Goal: Transaction & Acquisition: Purchase product/service

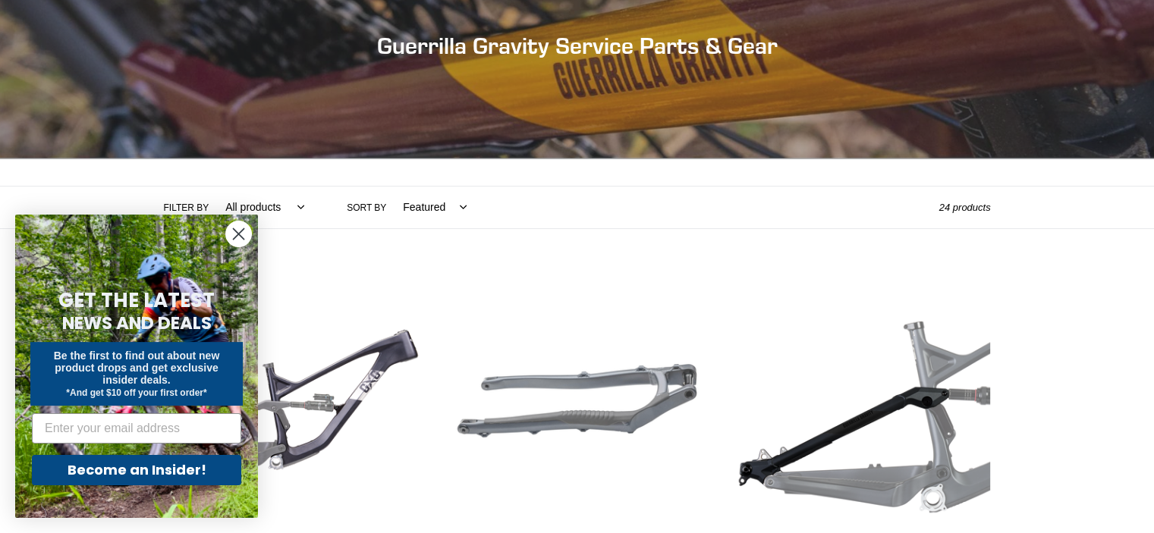
scroll to position [379, 0]
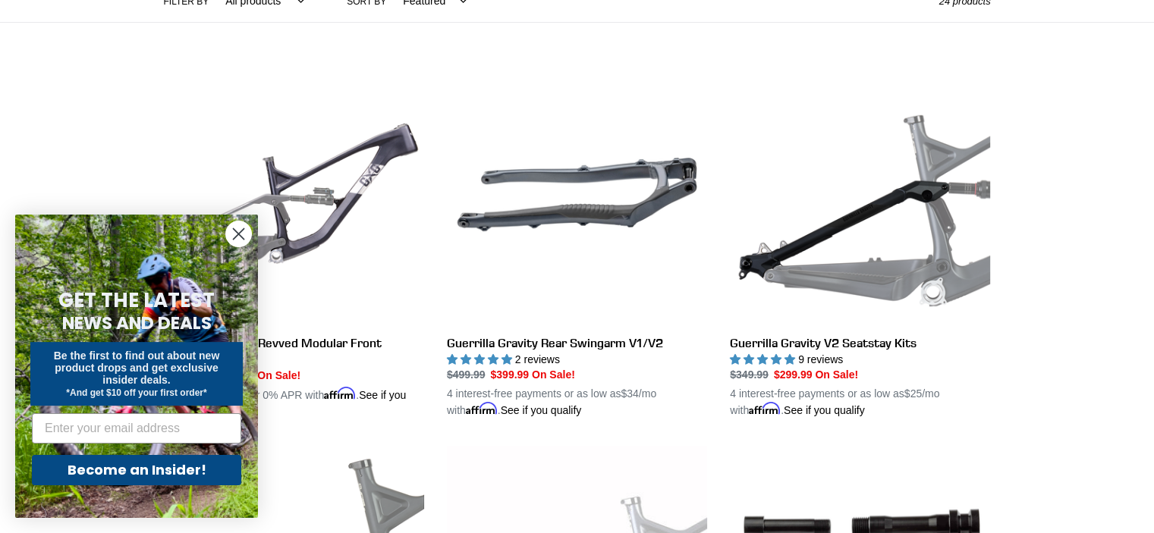
click at [237, 228] on circle "Close dialog" at bounding box center [238, 234] width 25 height 25
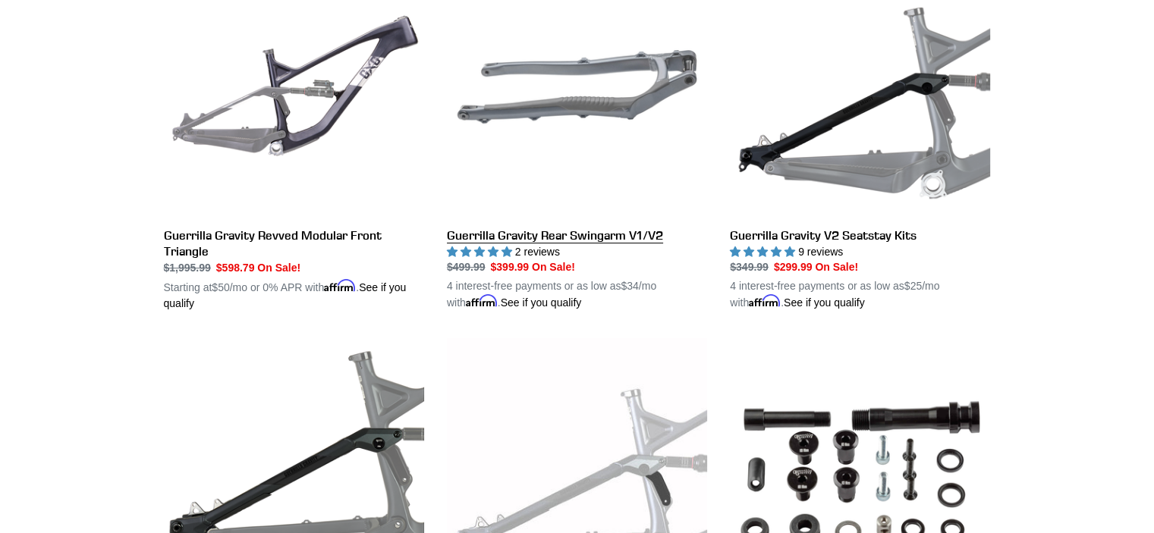
scroll to position [304, 0]
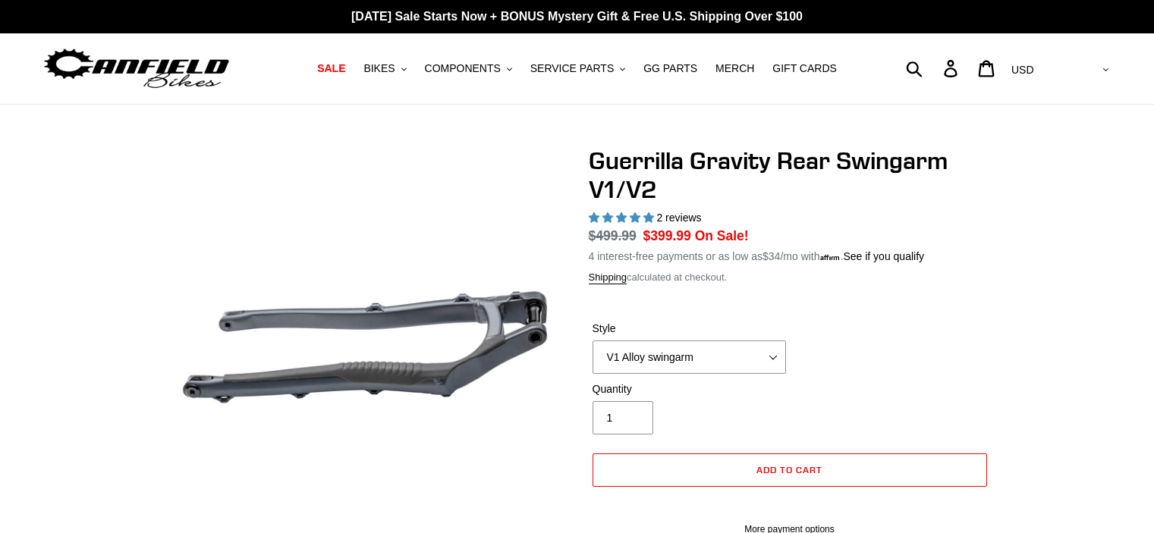
select select "highest-rating"
click at [749, 388] on label "Quantity" at bounding box center [689, 390] width 193 height 16
click at [653, 402] on input "1" at bounding box center [623, 418] width 61 height 33
click at [739, 359] on select "V1 Alloy swingarm V2 Revved Carbon swingarm" at bounding box center [689, 357] width 193 height 33
click at [593, 341] on select "V1 Alloy swingarm V2 Revved Carbon swingarm" at bounding box center [689, 357] width 193 height 33
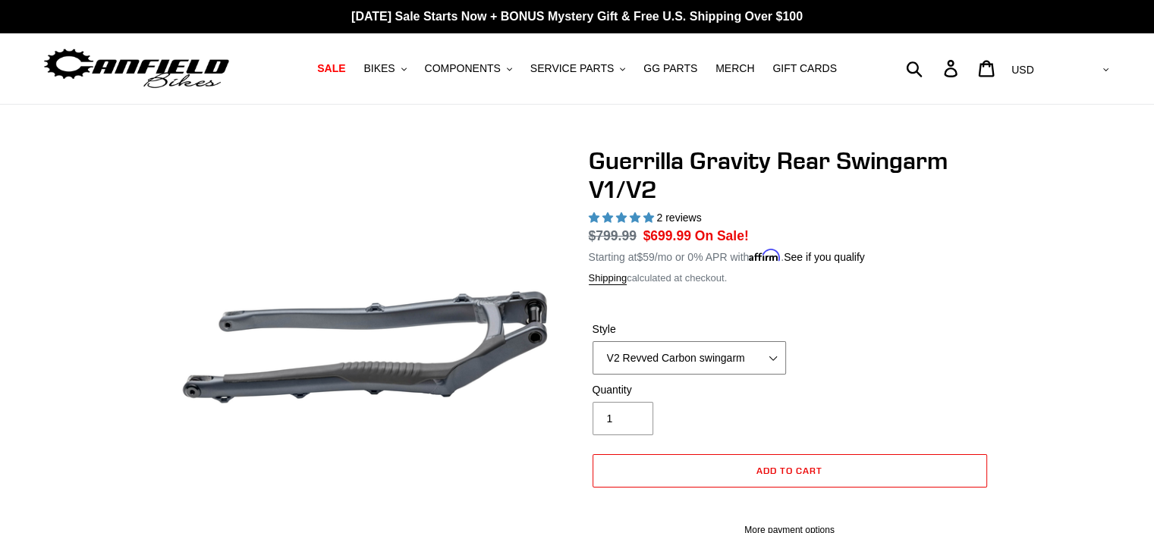
click at [716, 370] on select "V1 Alloy swingarm V2 Revved Carbon swingarm" at bounding box center [689, 357] width 193 height 33
select select "V1 Alloy swingarm"
click at [593, 341] on select "V1 Alloy swingarm V2 Revved Carbon swingarm" at bounding box center [689, 357] width 193 height 33
